Goal: Transaction & Acquisition: Download file/media

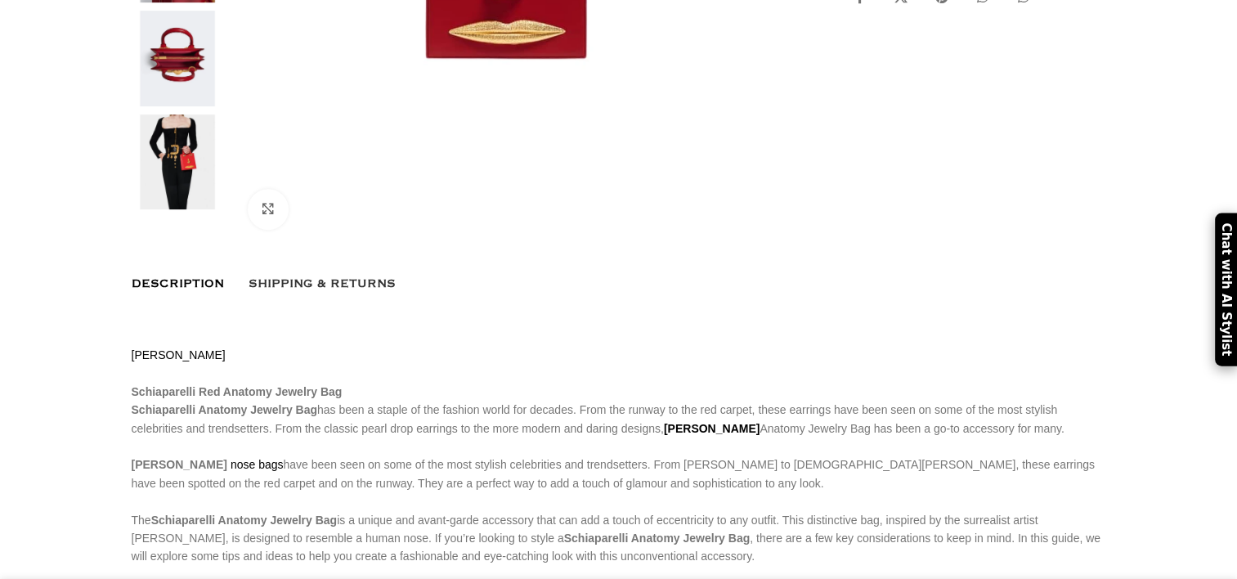
scroll to position [595, 0]
click at [166, 186] on img at bounding box center [178, 162] width 100 height 96
click at [178, 186] on img at bounding box center [178, 162] width 100 height 96
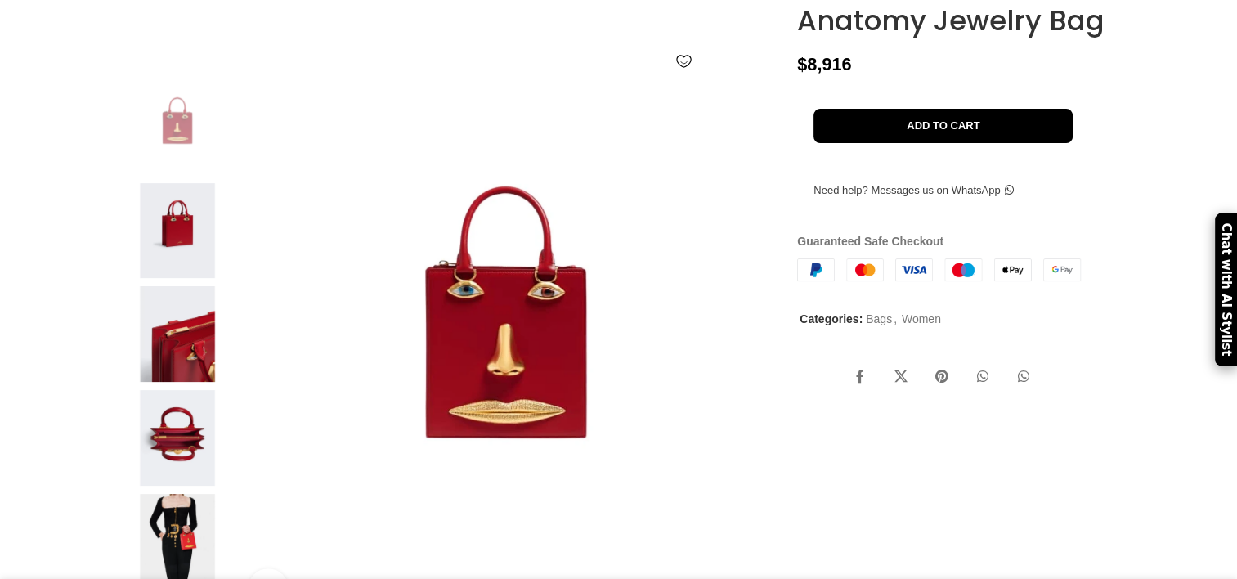
scroll to position [211, 0]
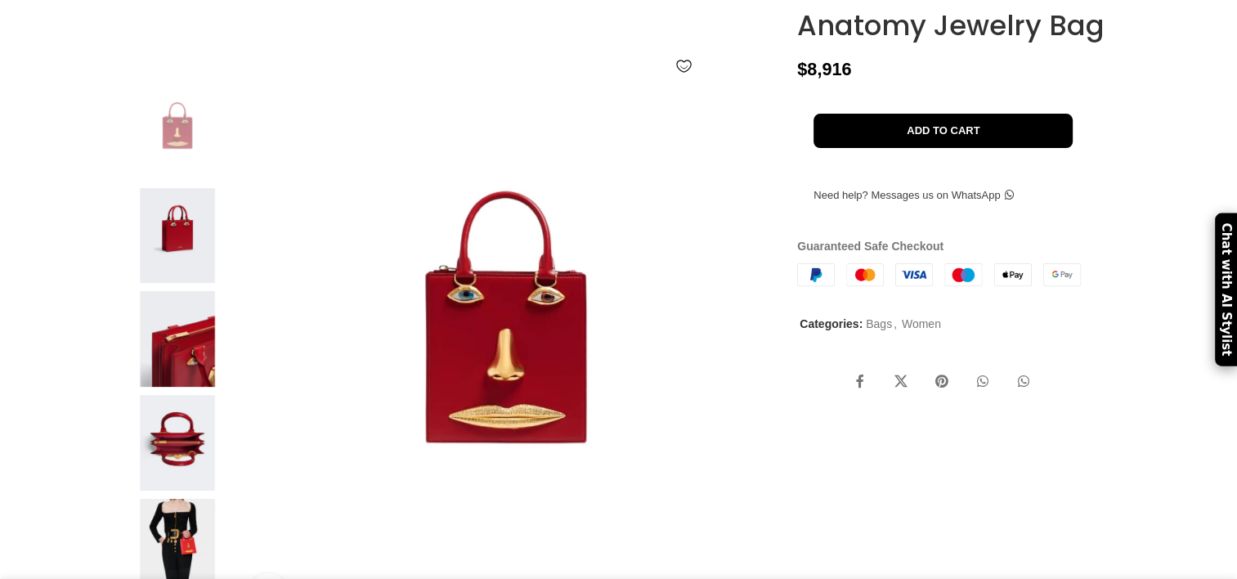
click at [193, 284] on img at bounding box center [178, 236] width 100 height 96
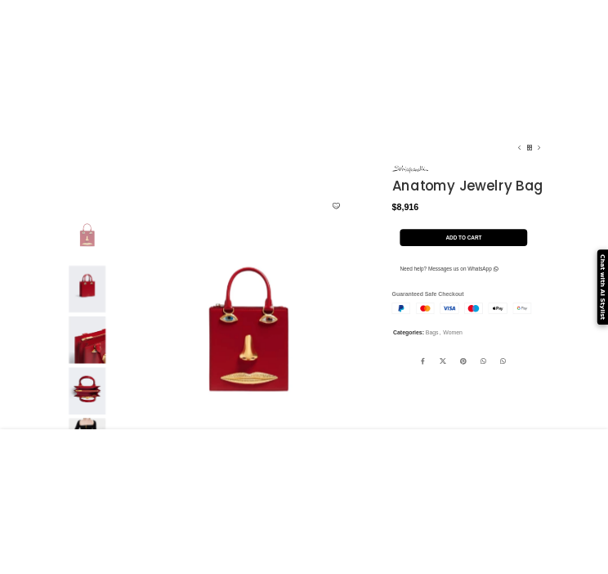
scroll to position [147, 0]
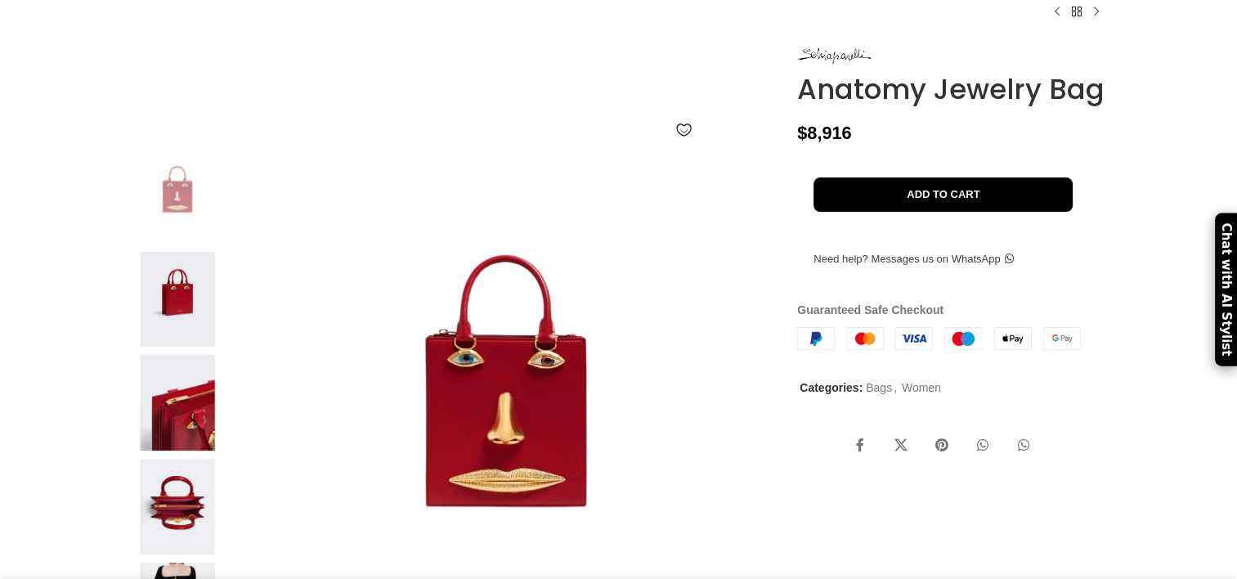
click at [187, 208] on img at bounding box center [178, 196] width 100 height 96
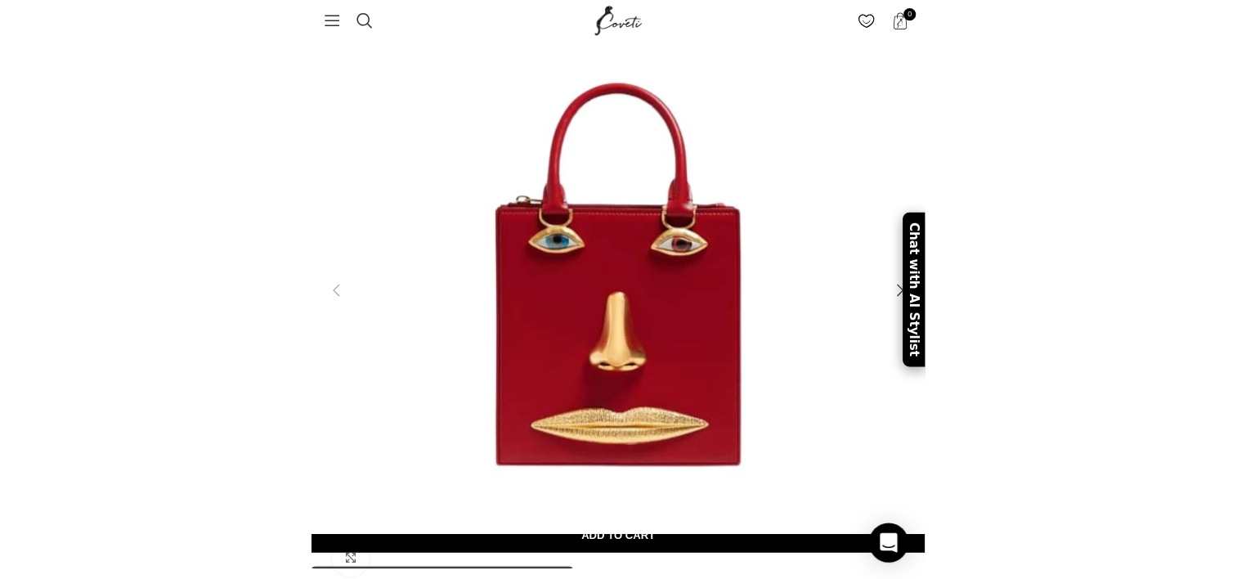
scroll to position [0, 172]
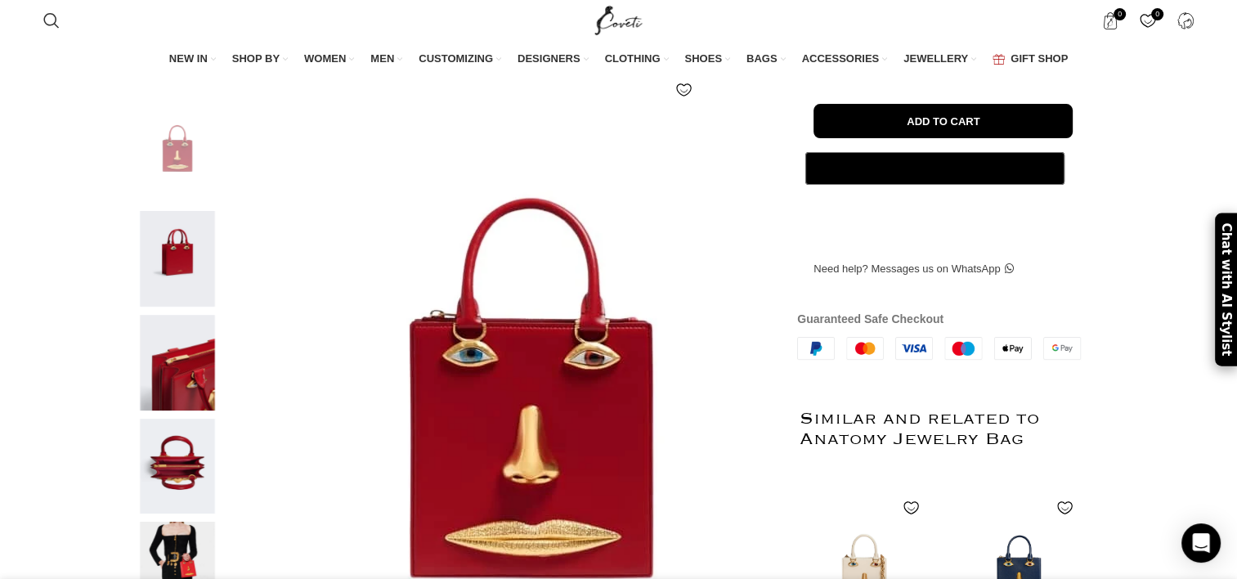
click at [183, 306] on img at bounding box center [178, 259] width 100 height 96
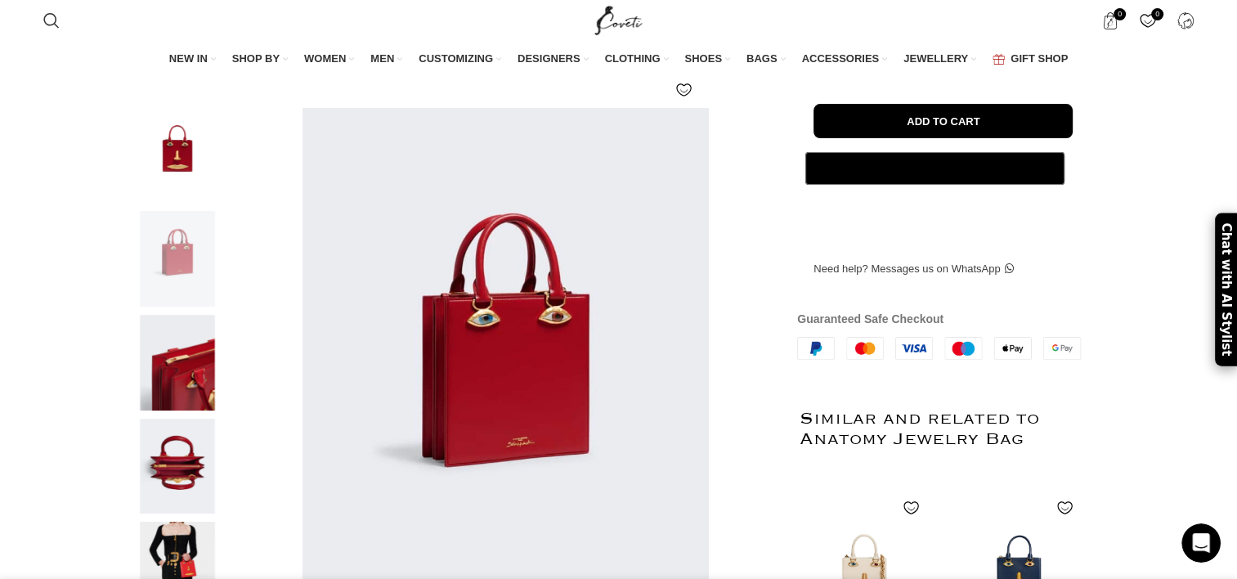
scroll to position [0, 0]
click at [180, 373] on img at bounding box center [178, 363] width 100 height 96
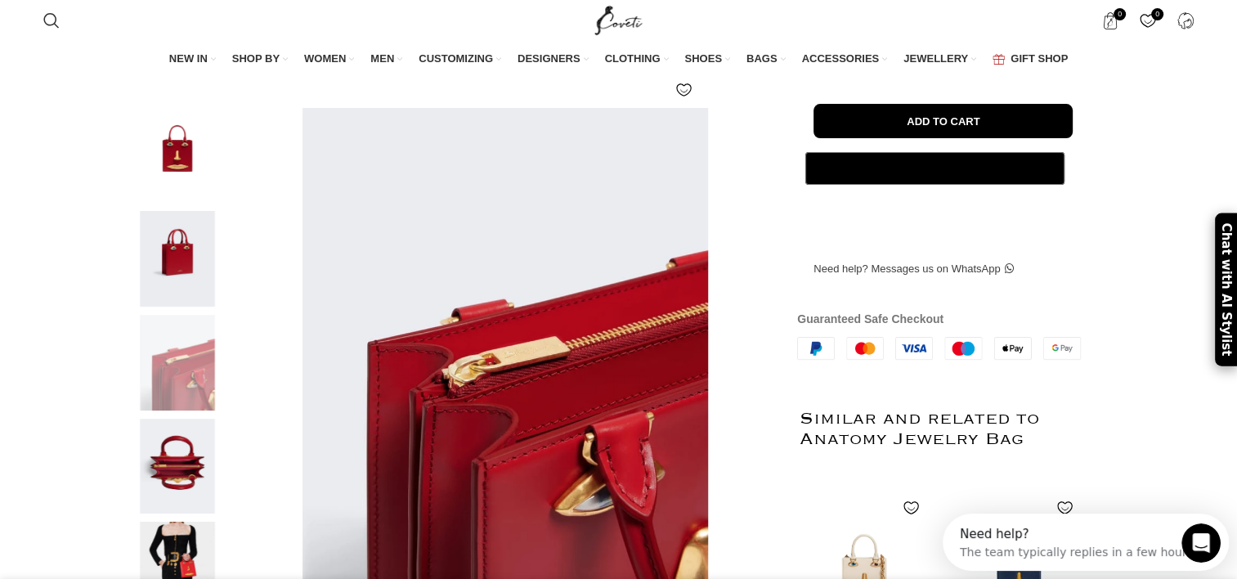
click at [183, 481] on img at bounding box center [178, 466] width 100 height 96
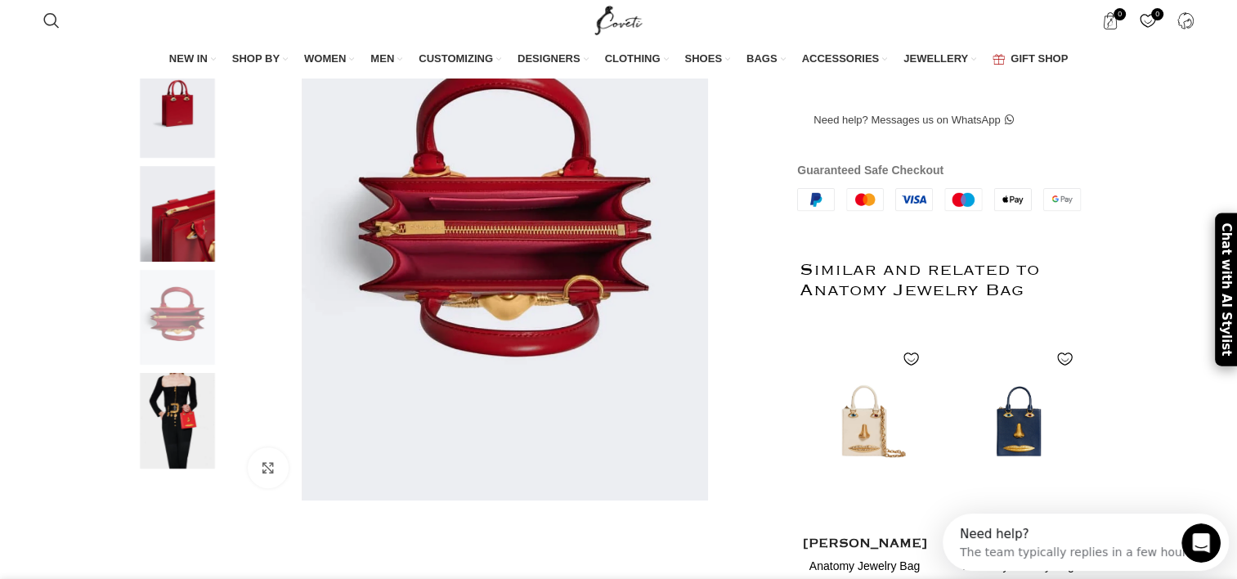
scroll to position [366, 0]
click at [182, 461] on img at bounding box center [178, 421] width 100 height 96
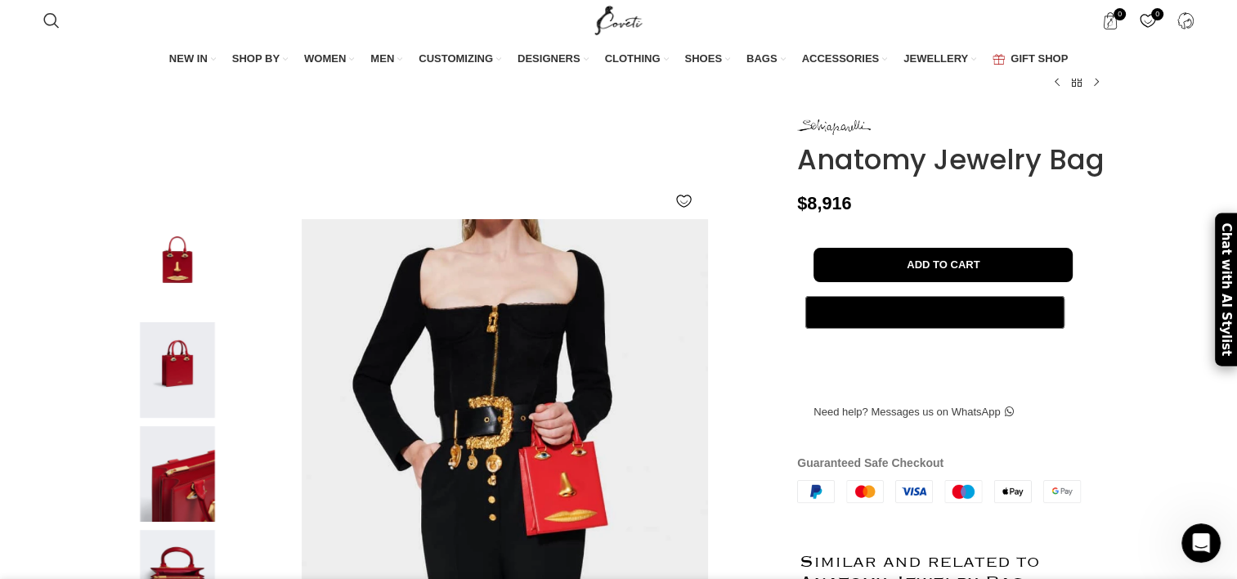
scroll to position [105, 0]
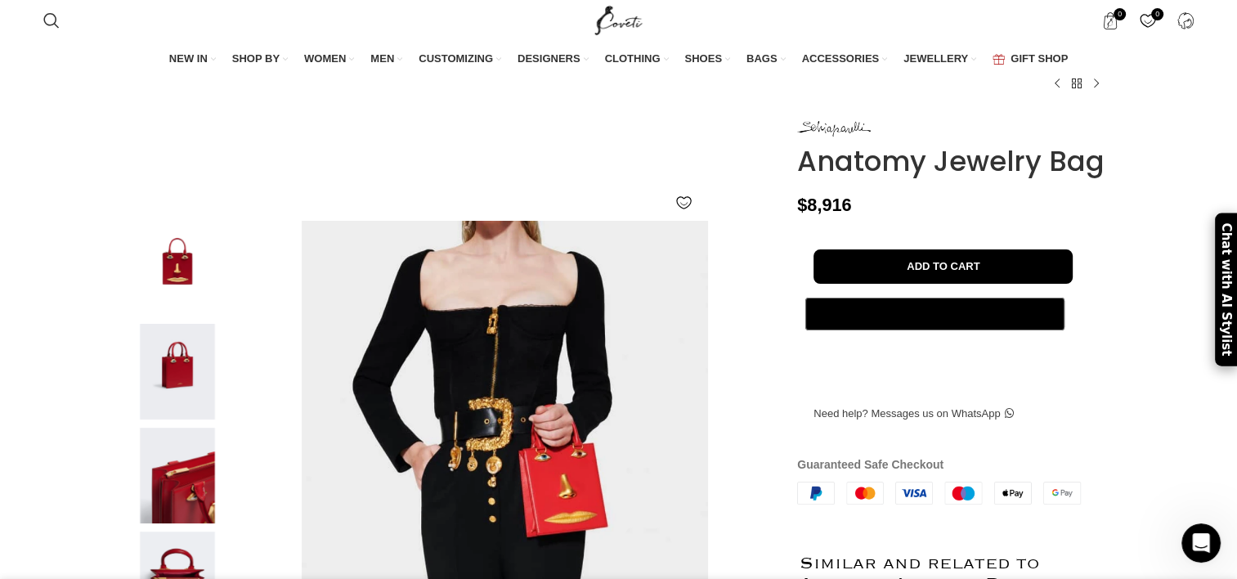
click at [172, 298] on img at bounding box center [178, 269] width 100 height 96
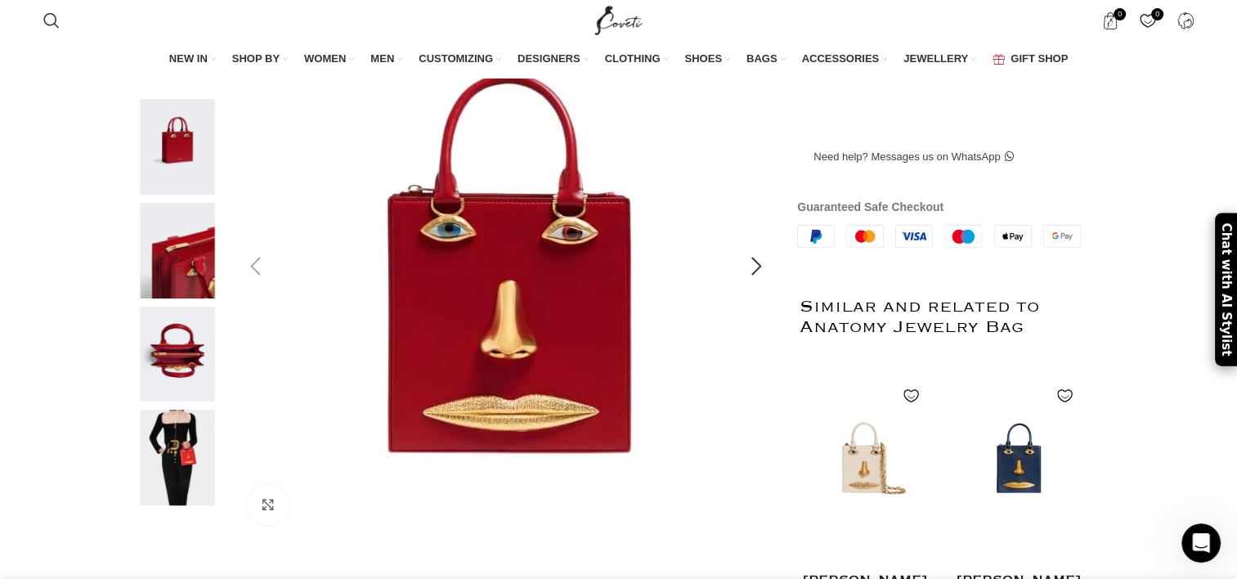
scroll to position [330, 0]
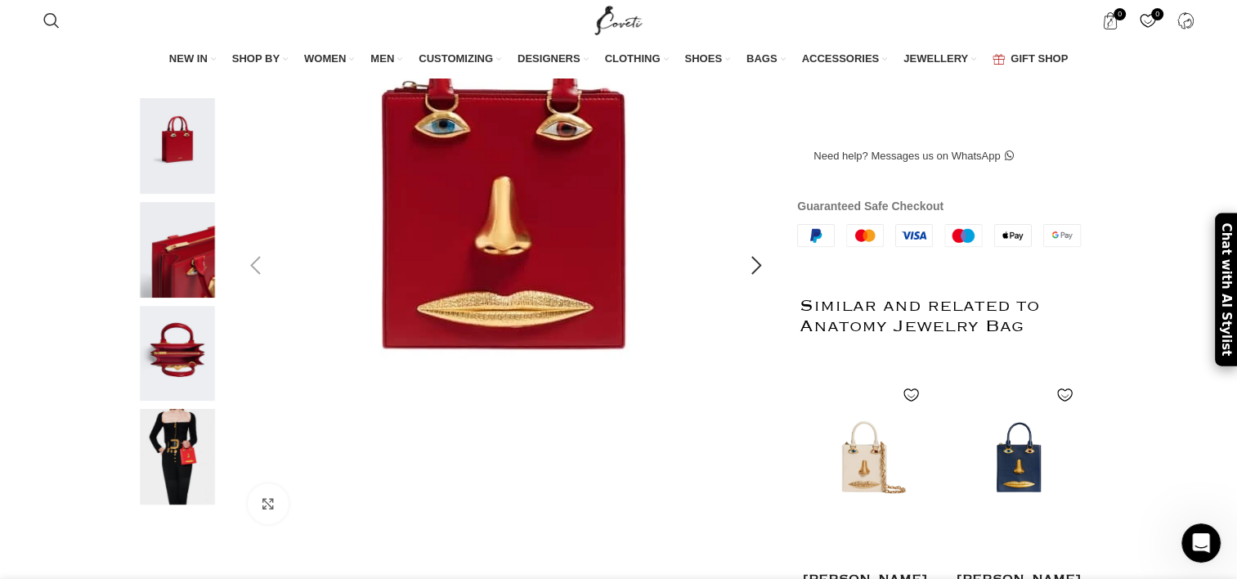
click at [515, 396] on img at bounding box center [503, 216] width 613 height 817
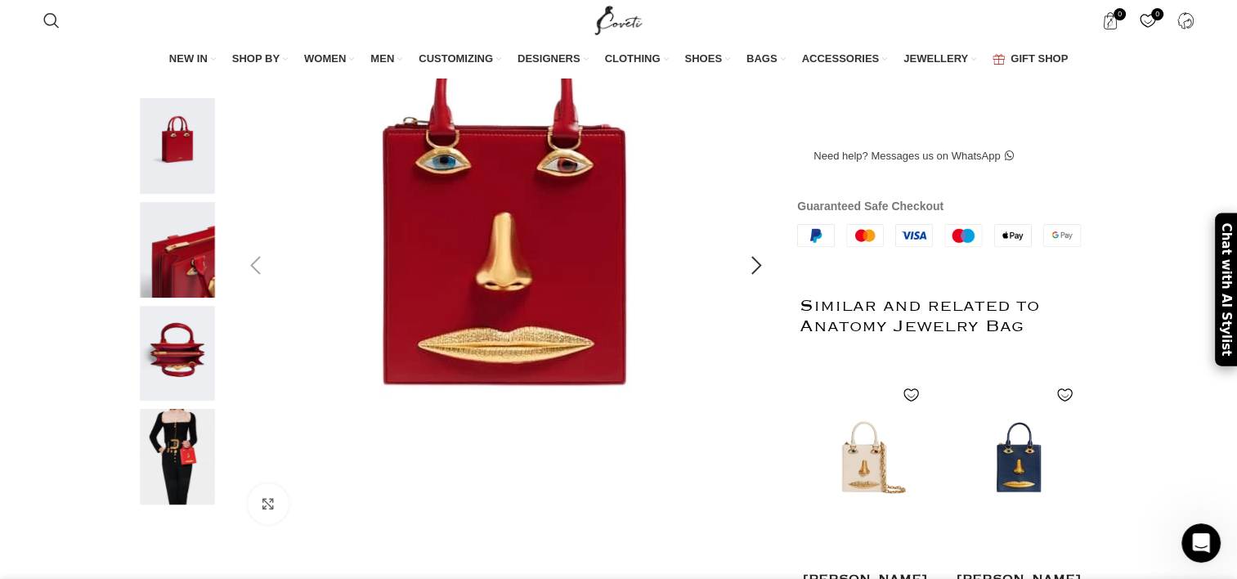
click at [520, 325] on img at bounding box center [504, 252] width 613 height 817
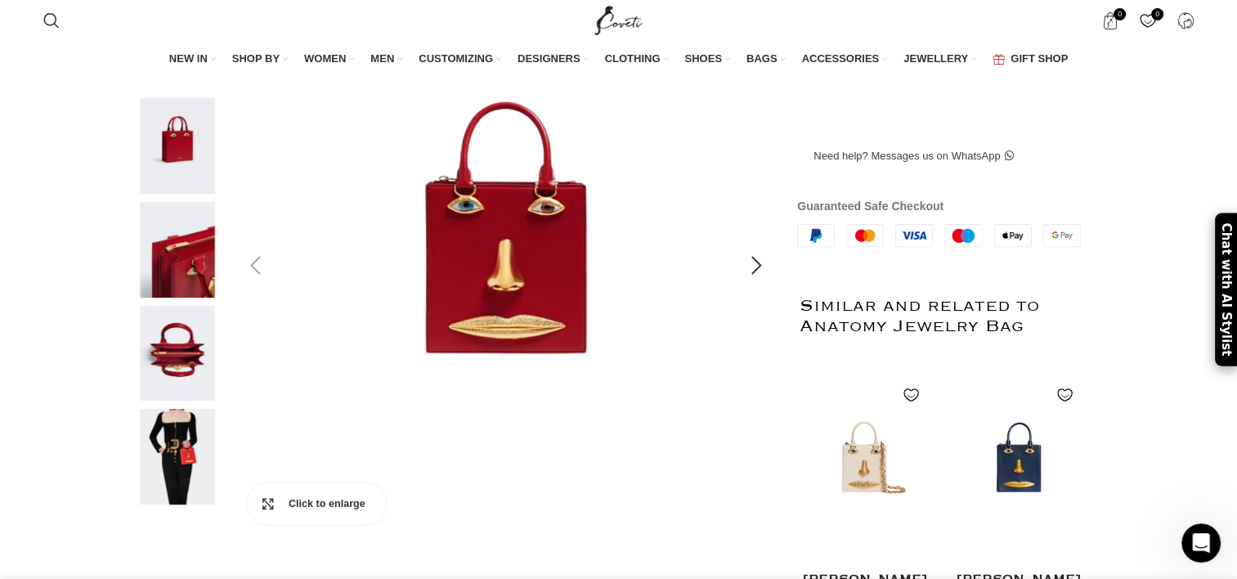
click at [266, 524] on link "Click to enlarge" at bounding box center [317, 503] width 138 height 41
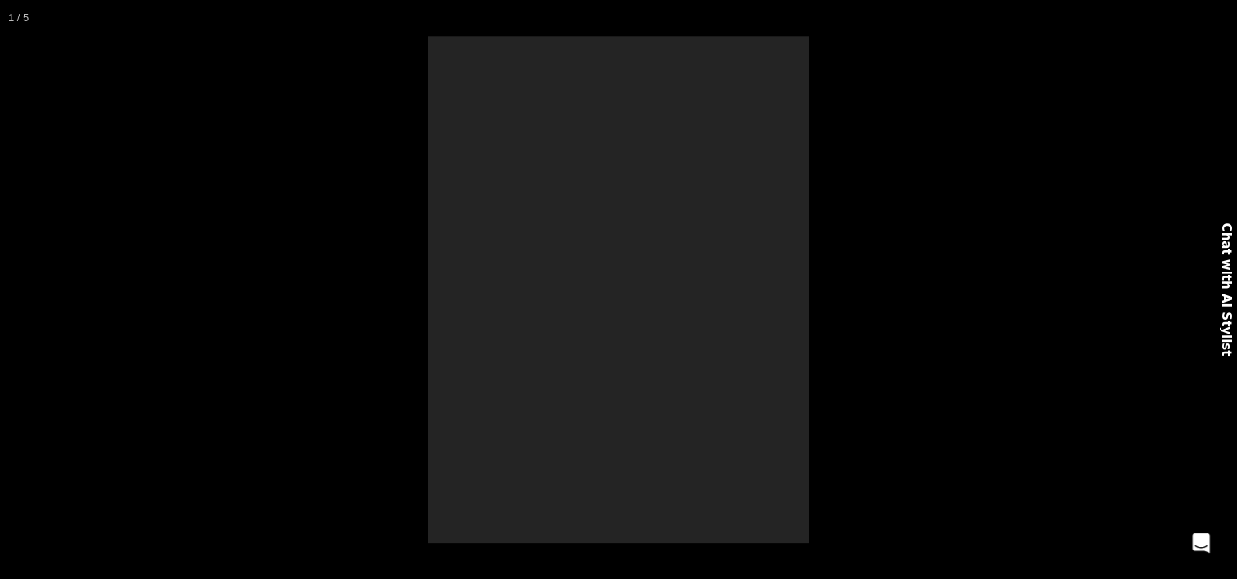
scroll to position [0, 516]
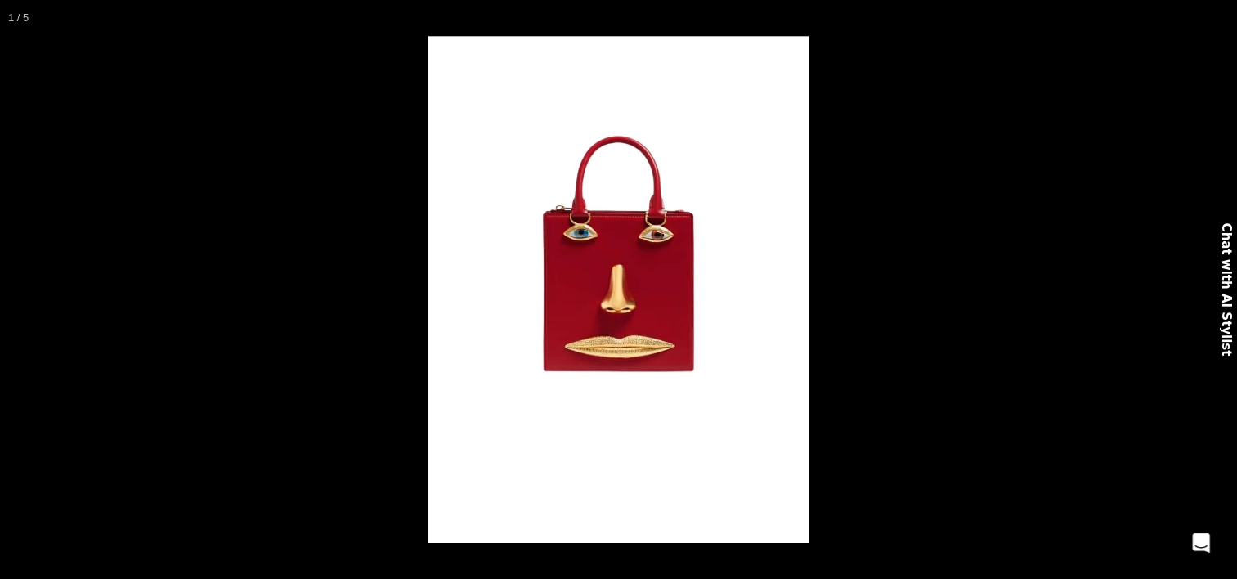
click at [1190, 20] on button at bounding box center [1183, 18] width 36 height 36
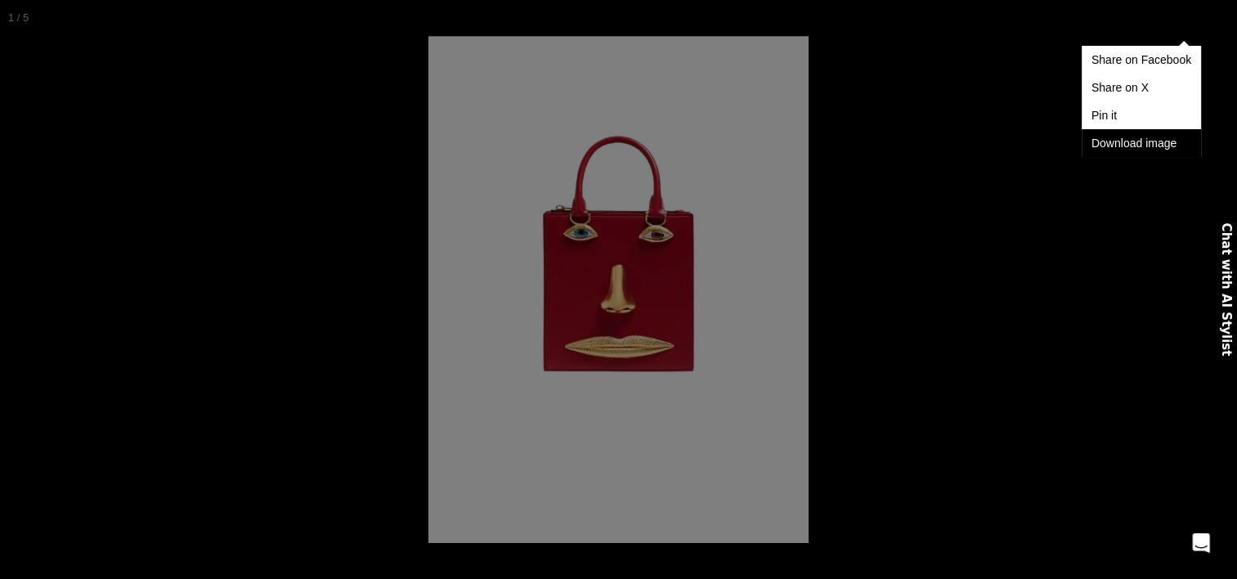
click at [1118, 147] on link "Download image" at bounding box center [1140, 143] width 119 height 28
click at [1193, 16] on div "Share on Facebook Share on X Pin it Download image" at bounding box center [618, 289] width 1237 height 579
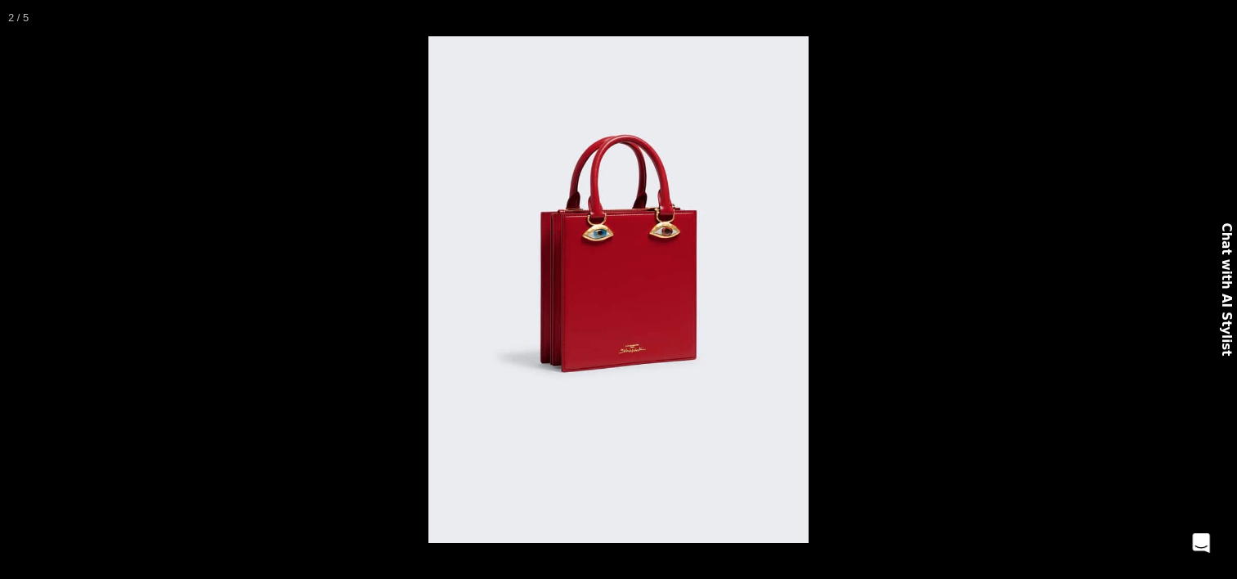
scroll to position [0, 688]
click at [1180, 13] on button at bounding box center [1183, 18] width 36 height 36
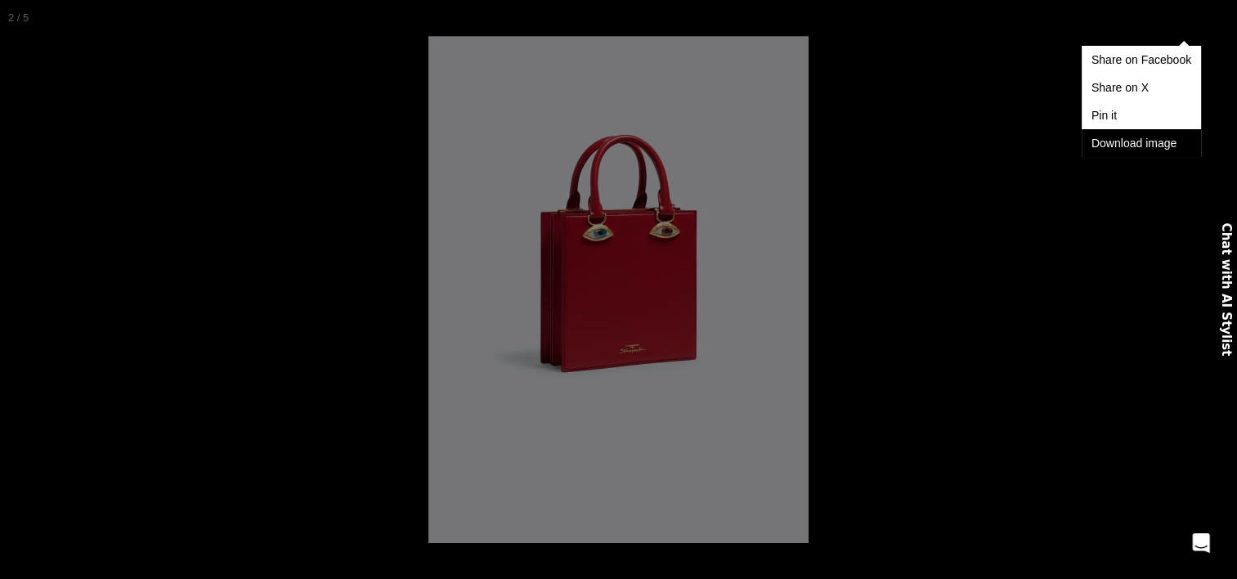
click at [1112, 148] on link "Download image" at bounding box center [1140, 143] width 119 height 28
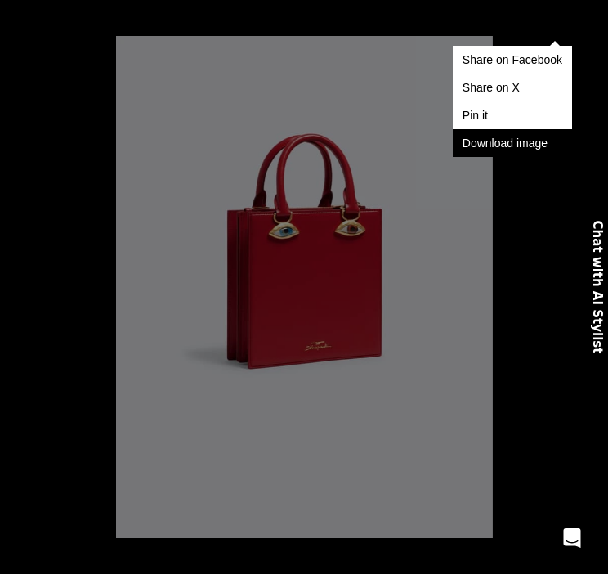
scroll to position [0, 2083]
click at [137, 193] on div "Share on Facebook Share on X Pin it Download image" at bounding box center [304, 287] width 608 height 574
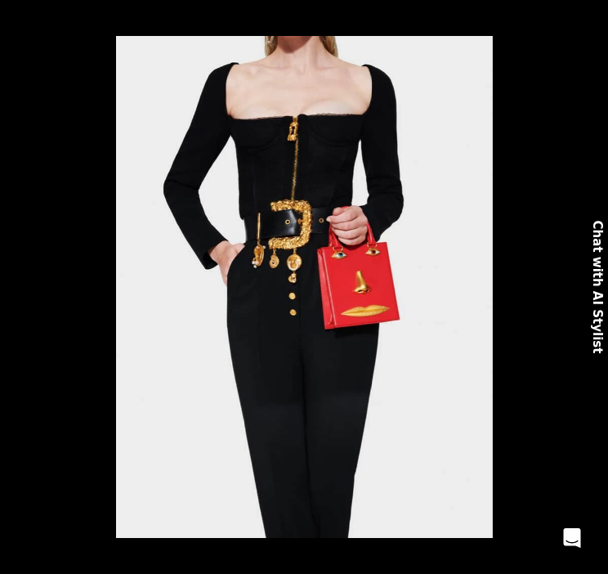
scroll to position [0, 3570]
